Goal: Book appointment/travel/reservation

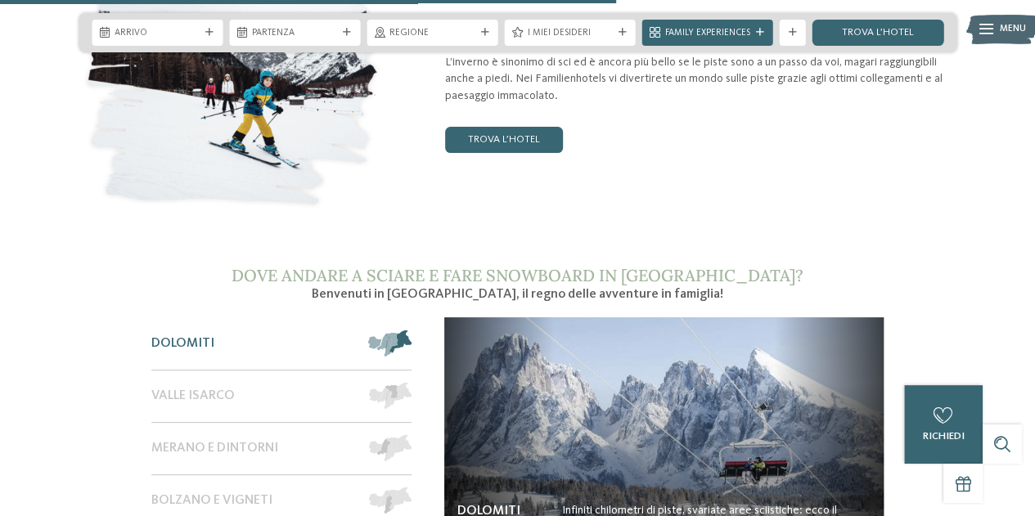
scroll to position [2127, 0]
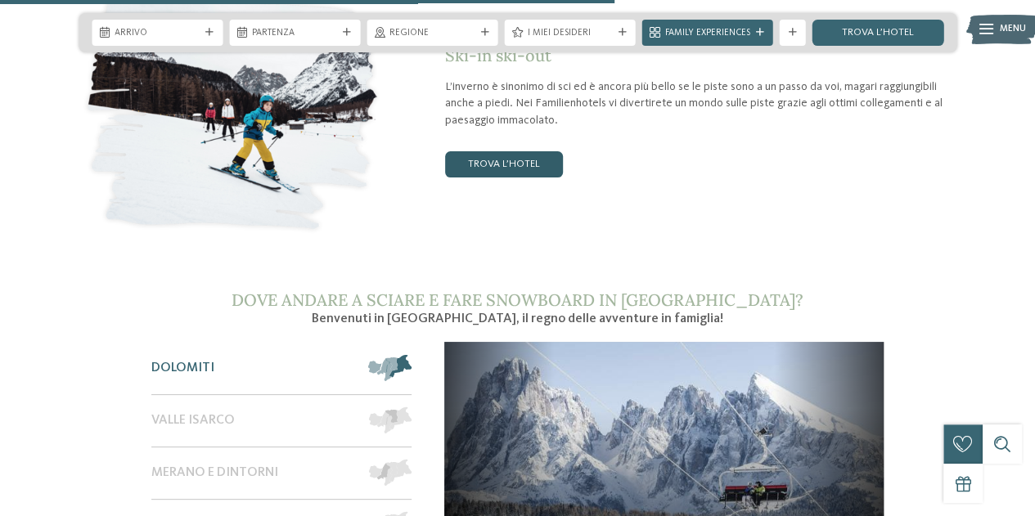
click at [530, 151] on link "trova l’hotel" at bounding box center [504, 164] width 118 height 26
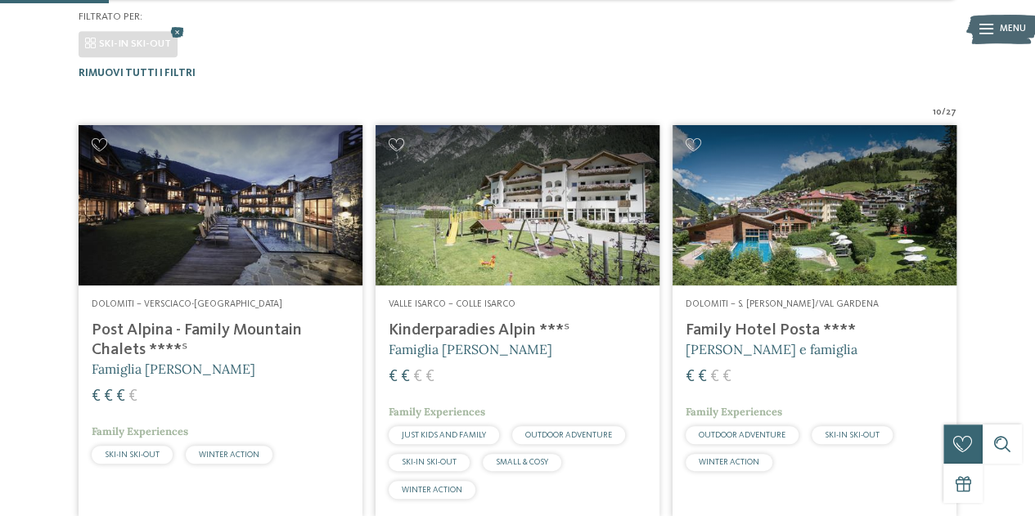
scroll to position [242, 0]
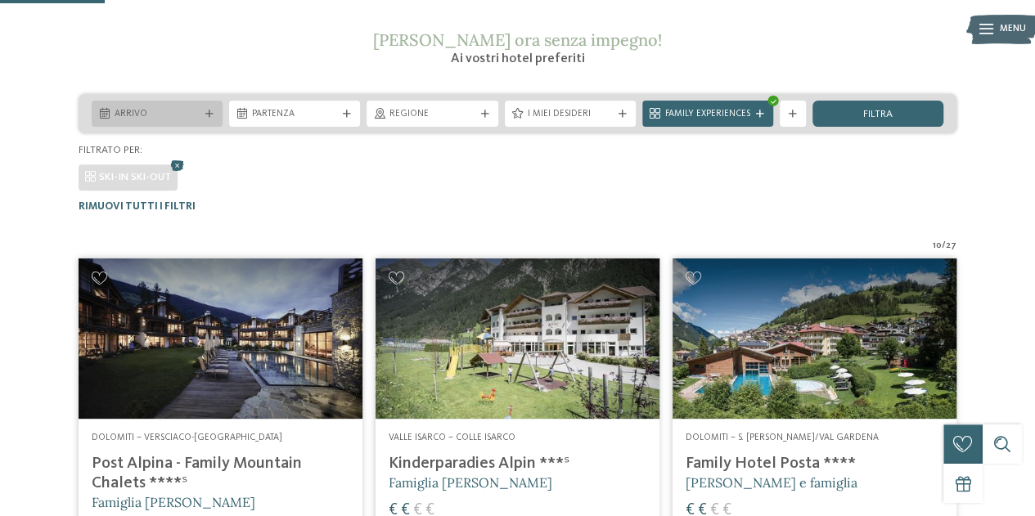
click at [155, 109] on span "Arrivo" at bounding box center [157, 114] width 85 height 13
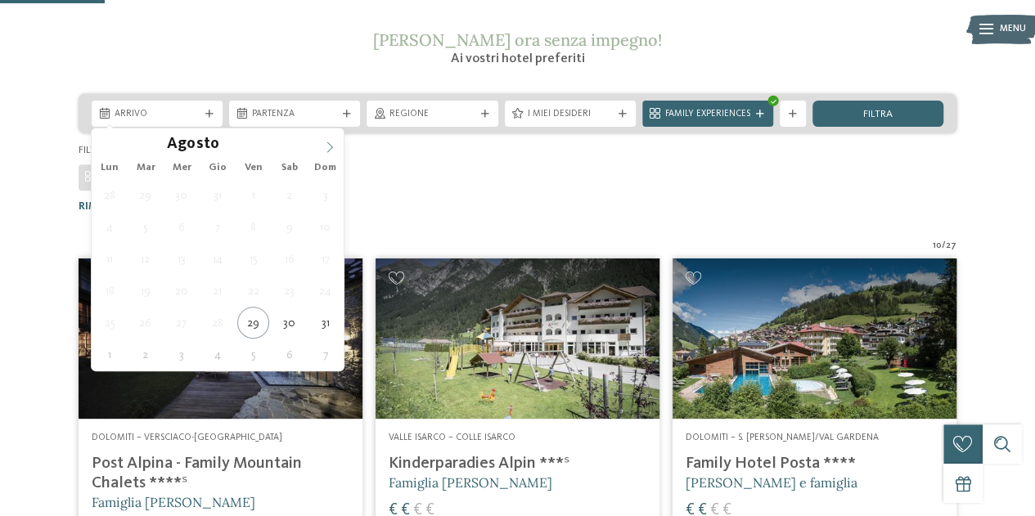
click at [325, 142] on icon at bounding box center [329, 147] width 11 height 11
click at [328, 147] on icon at bounding box center [329, 147] width 11 height 11
click at [330, 146] on icon at bounding box center [329, 147] width 11 height 11
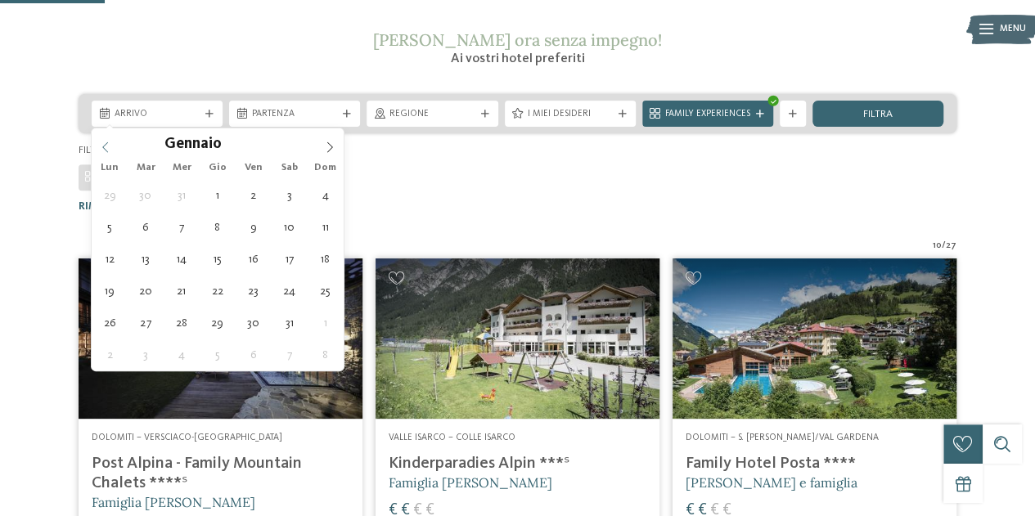
type input "****"
click at [115, 148] on span at bounding box center [106, 142] width 28 height 28
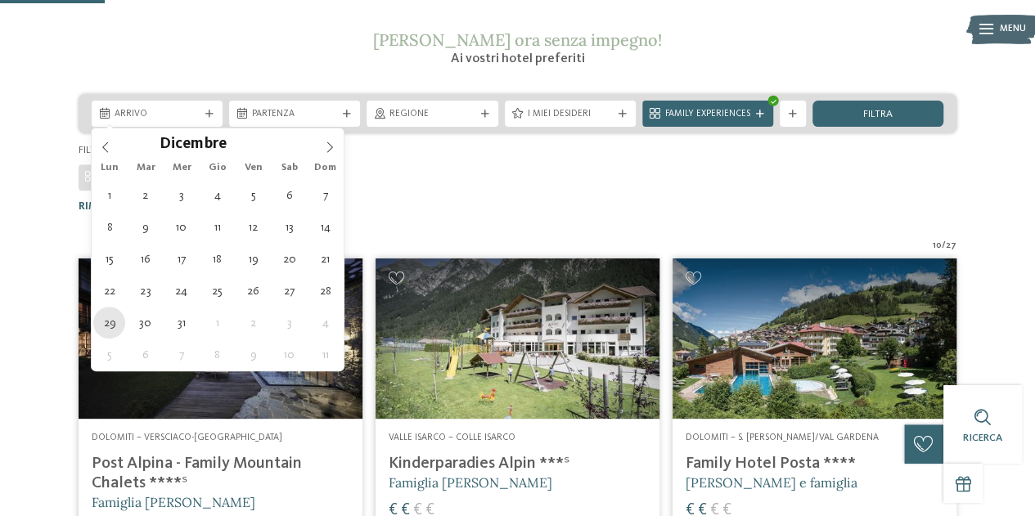
type div "29.12.2025"
drag, startPoint x: 115, startPoint y: 321, endPoint x: 122, endPoint y: 317, distance: 8.4
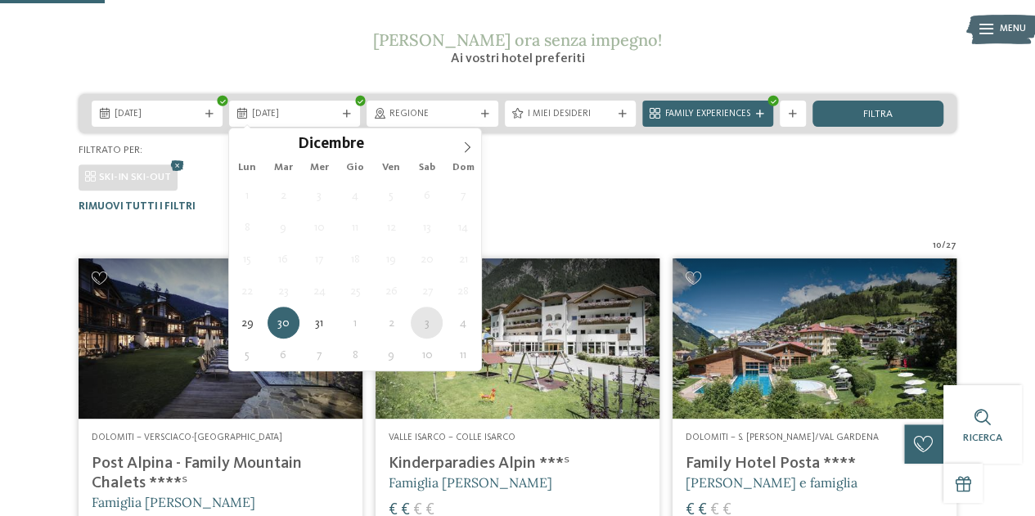
type div "03.01.2026"
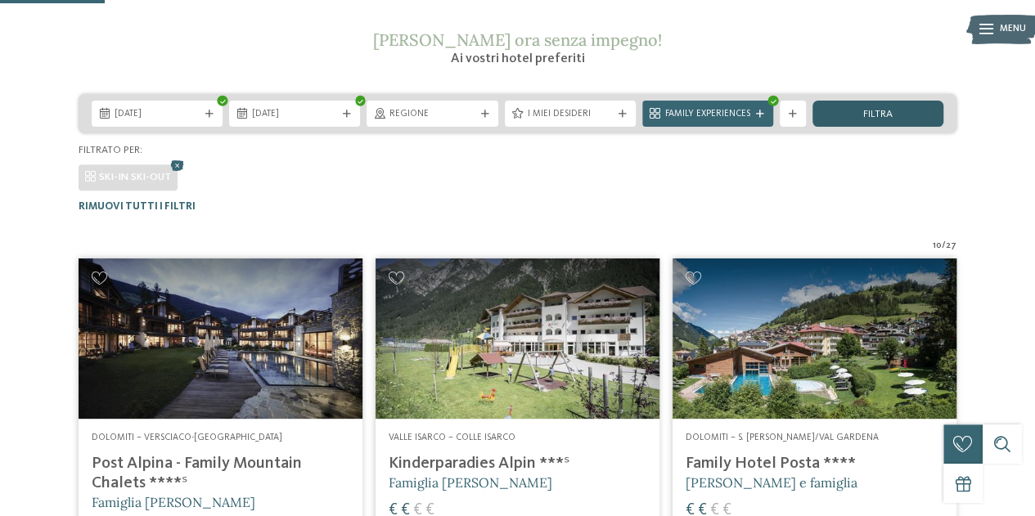
click at [880, 113] on span "filtra" at bounding box center [877, 115] width 29 height 11
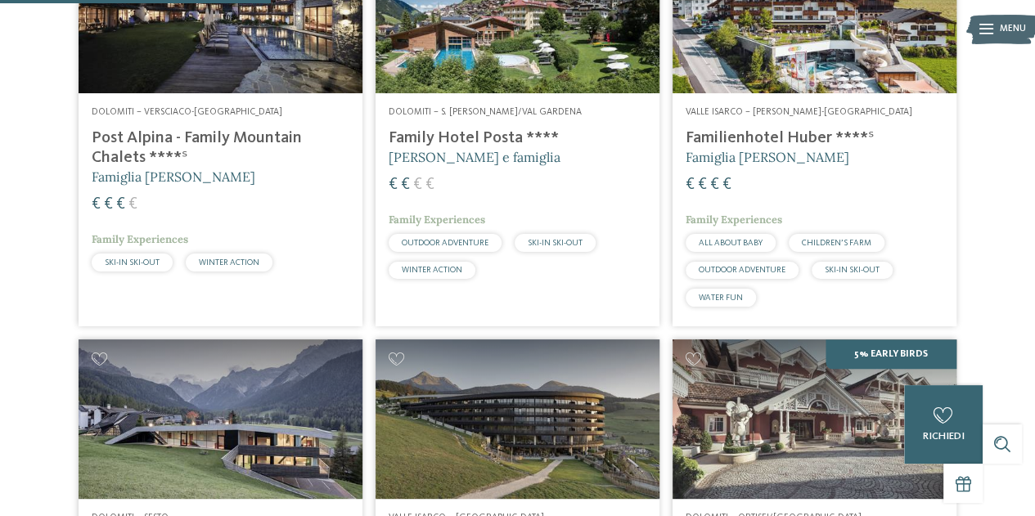
scroll to position [404, 0]
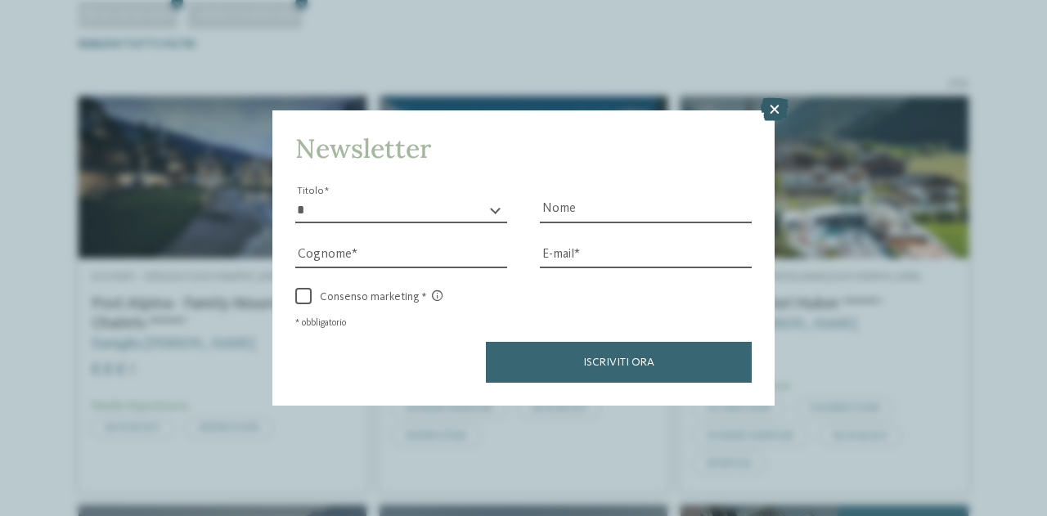
click at [767, 115] on icon at bounding box center [775, 109] width 28 height 23
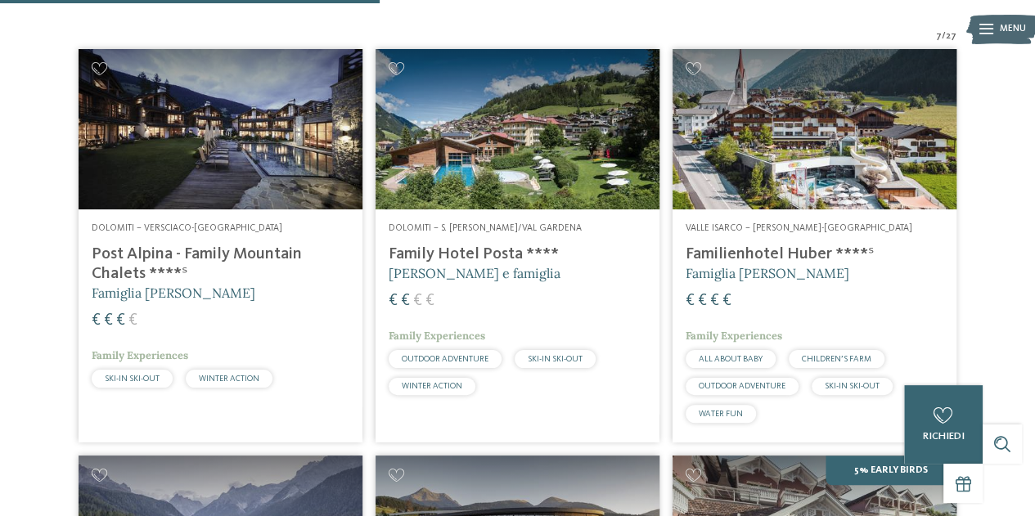
scroll to position [241, 0]
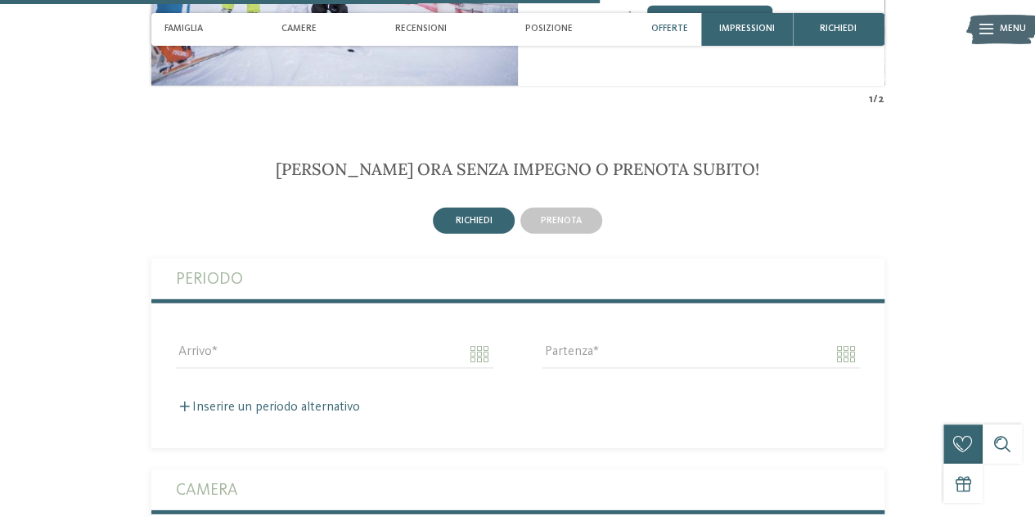
scroll to position [2209, 0]
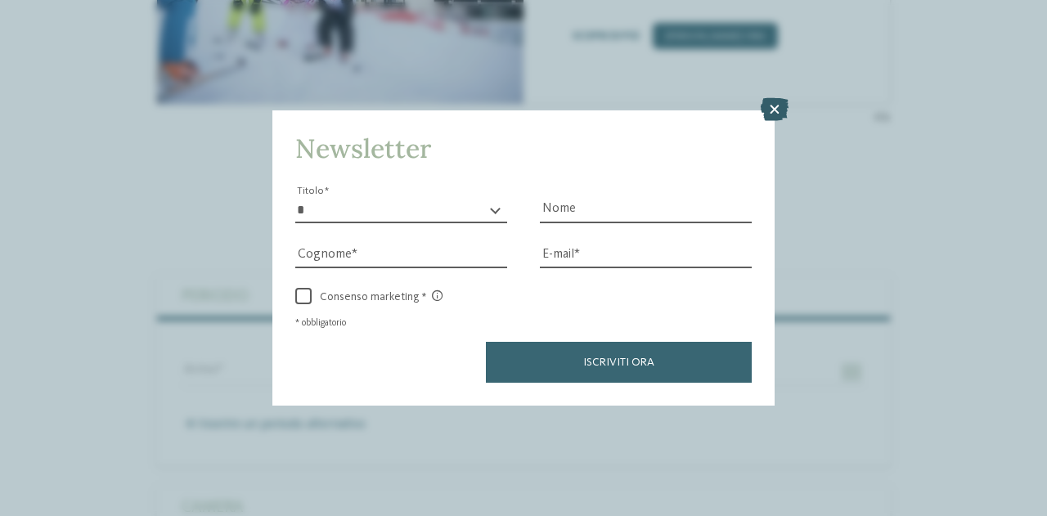
click at [781, 107] on icon at bounding box center [775, 109] width 28 height 23
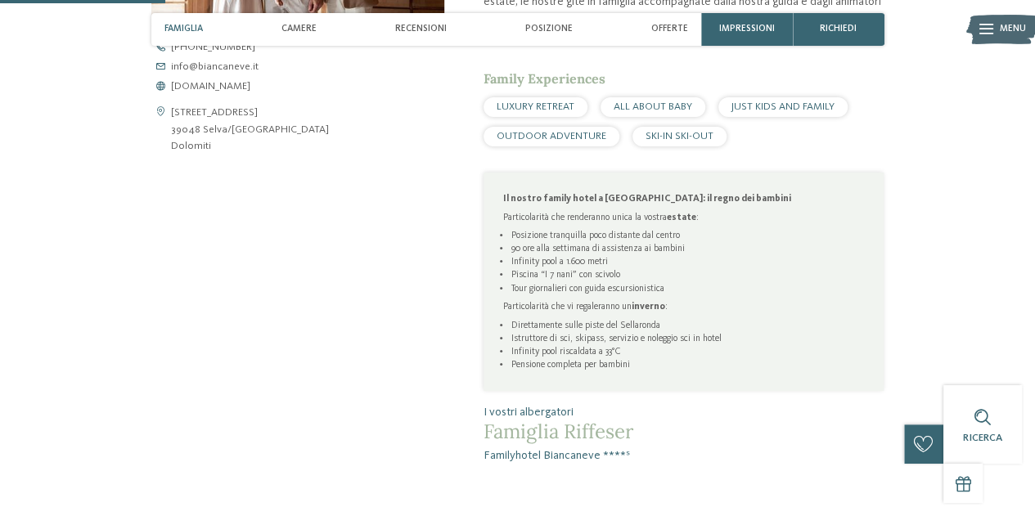
scroll to position [0, 0]
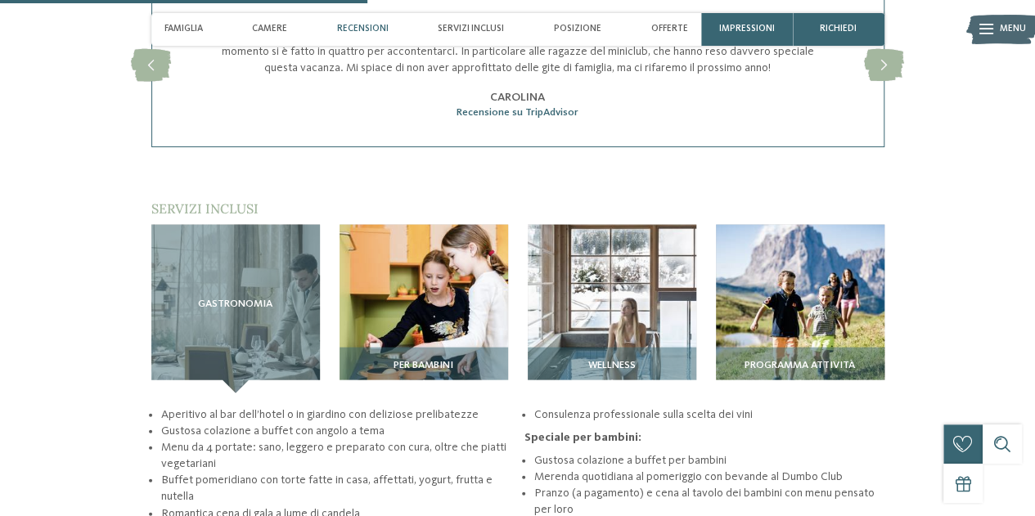
scroll to position [1309, 0]
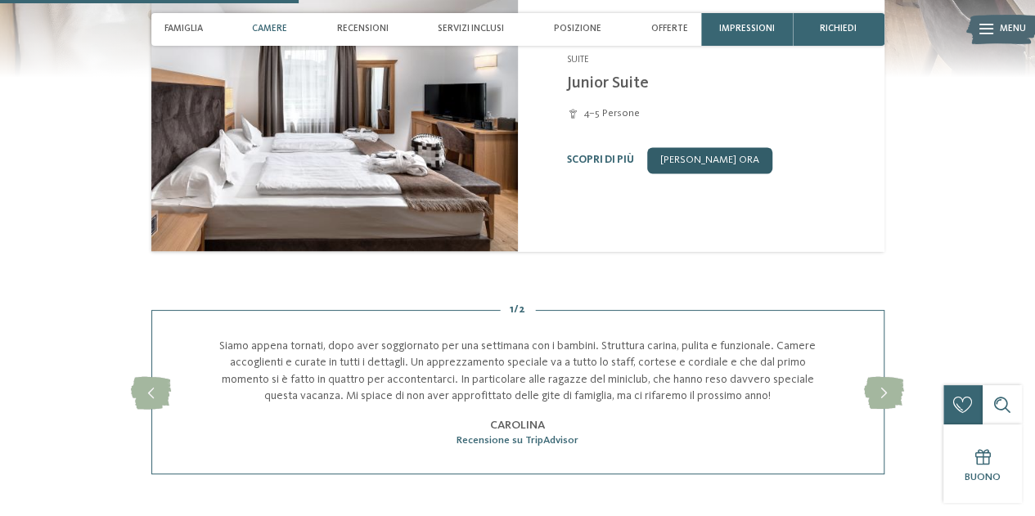
click at [699, 147] on link "[PERSON_NAME] ora" at bounding box center [709, 160] width 125 height 26
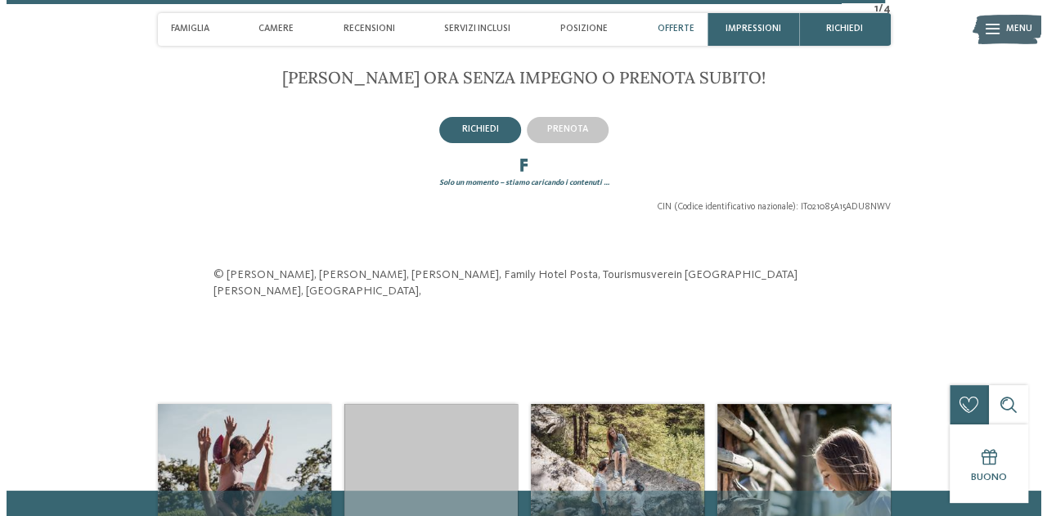
scroll to position [3057, 0]
